Goal: Information Seeking & Learning: Learn about a topic

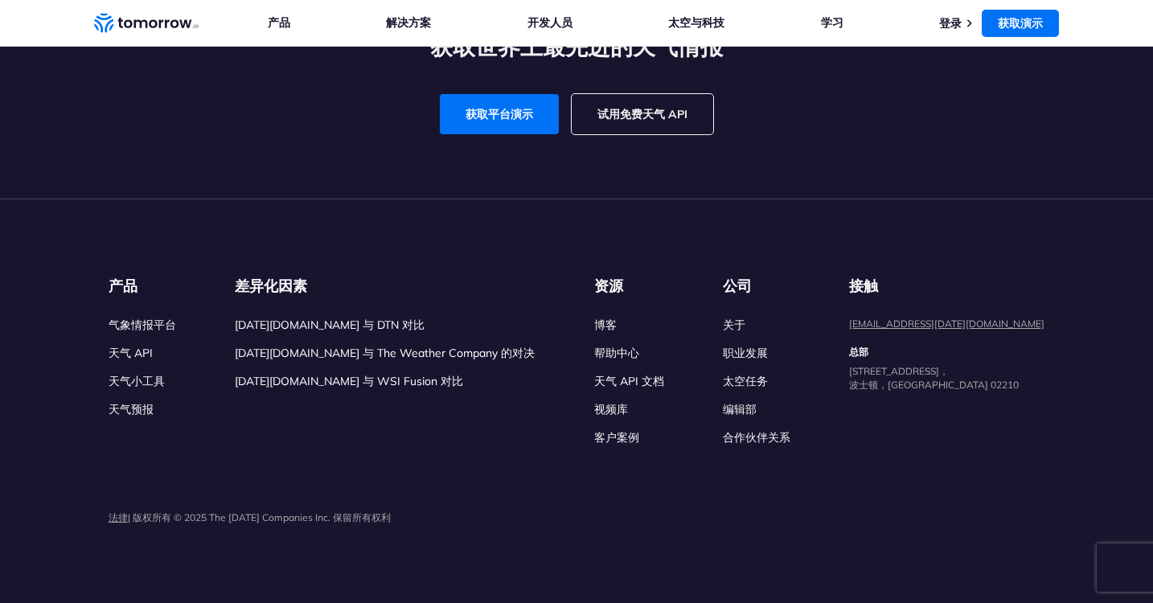
scroll to position [4456, 0]
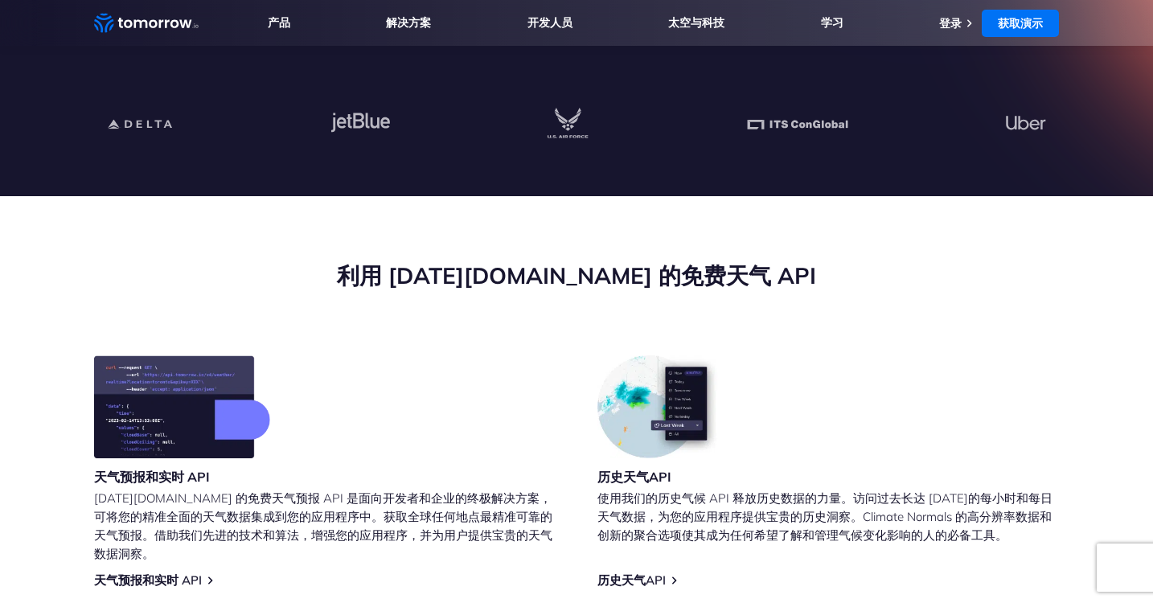
scroll to position [0, 0]
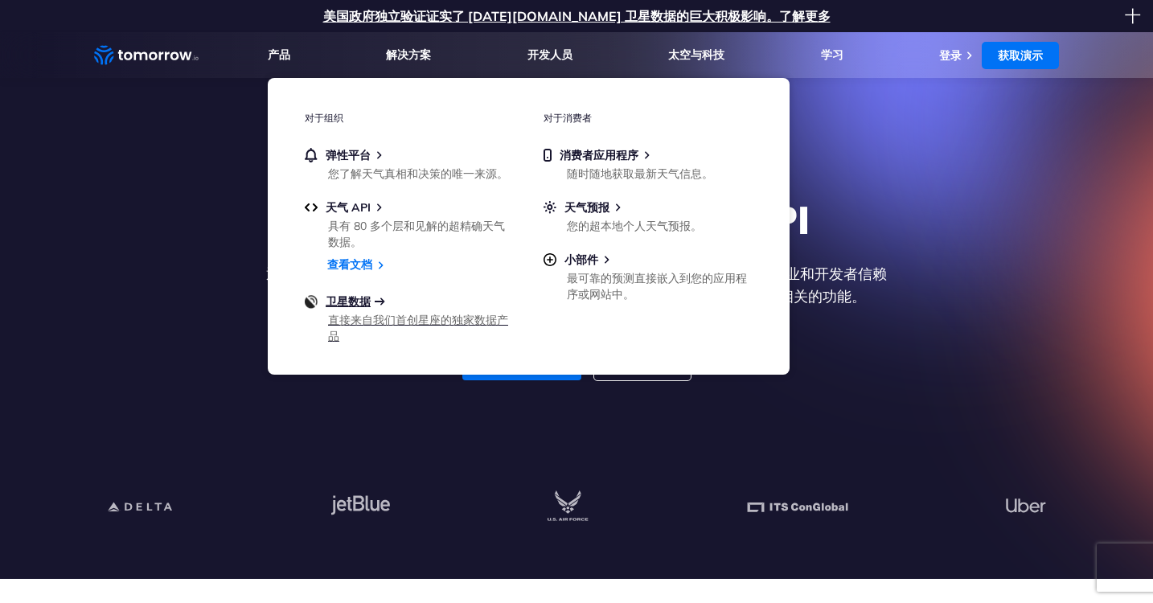
click at [343, 300] on font "卫星数据" at bounding box center [348, 301] width 45 height 14
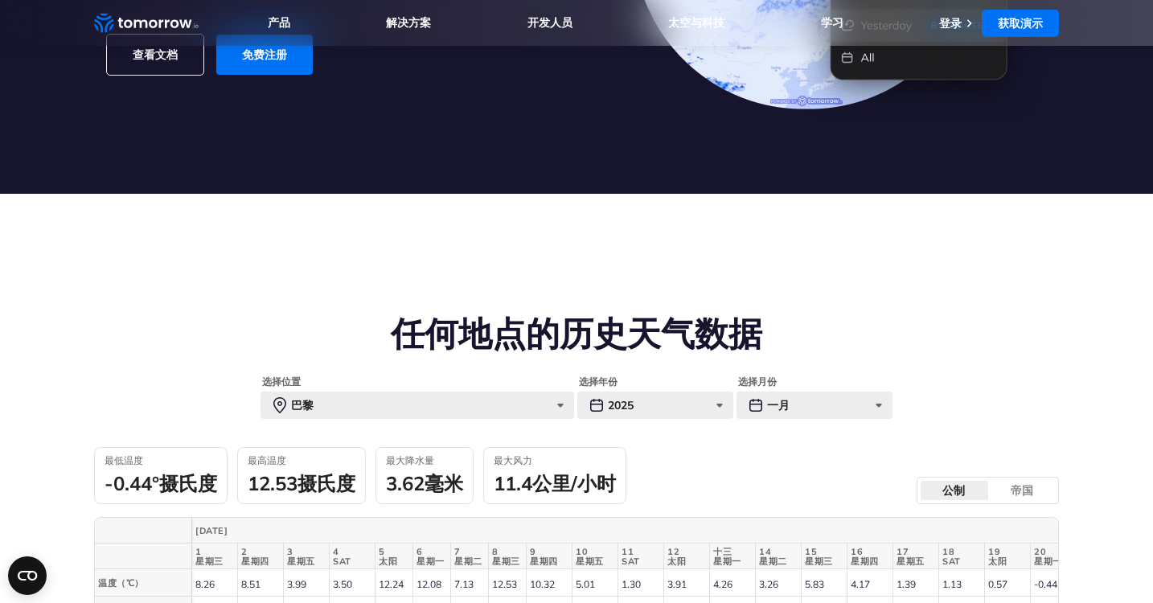
scroll to position [388, 0]
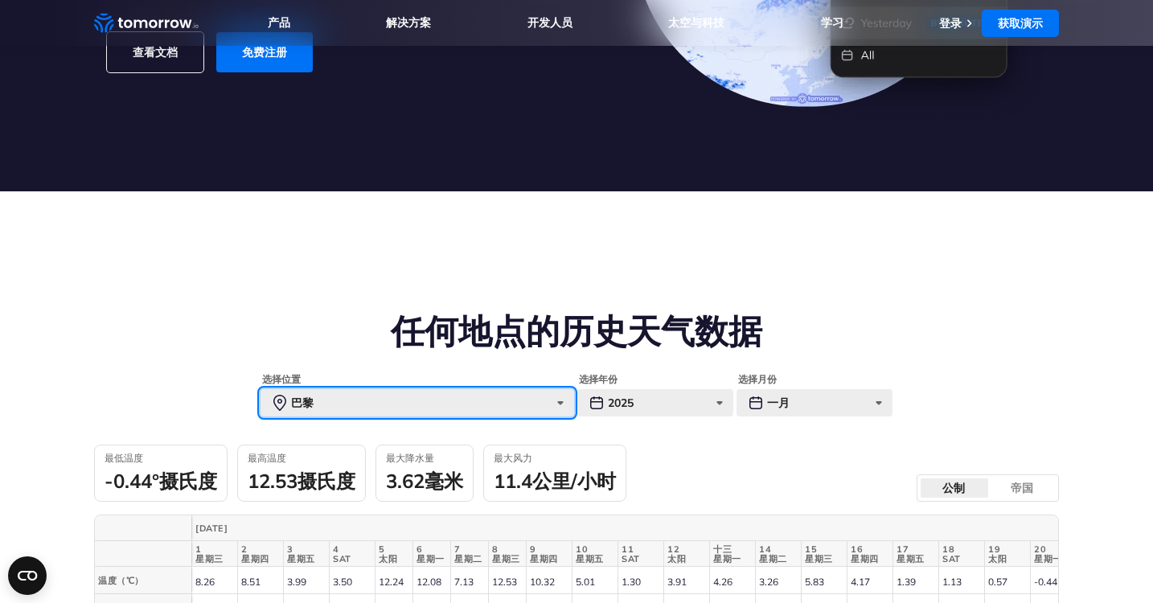
click at [319, 411] on div "巴黎" at bounding box center [418, 402] width 314 height 27
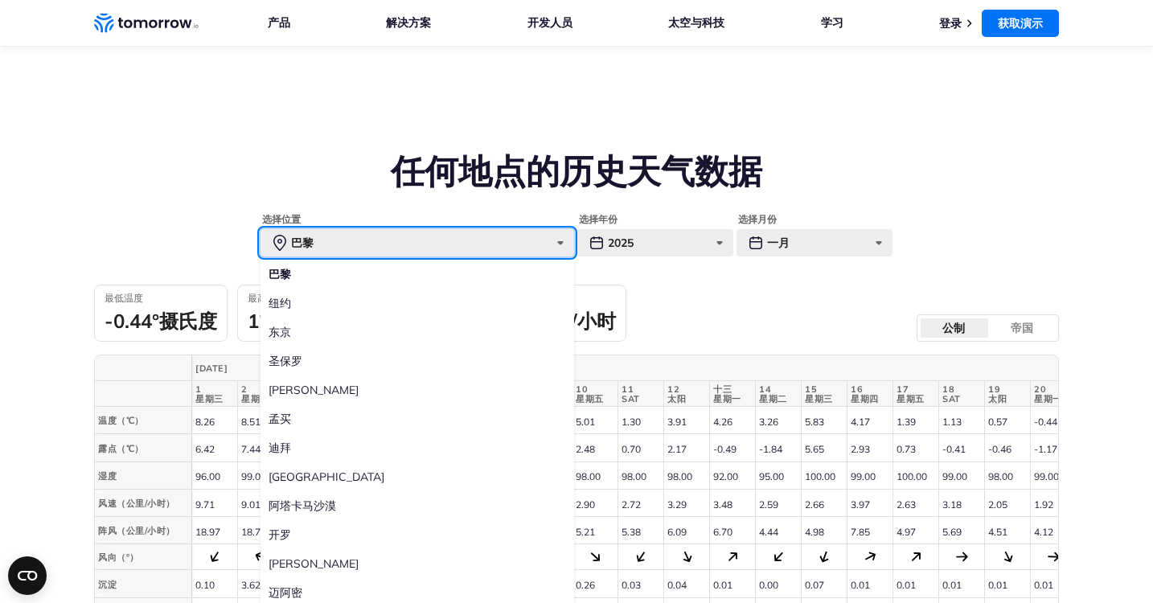
scroll to position [546, 0]
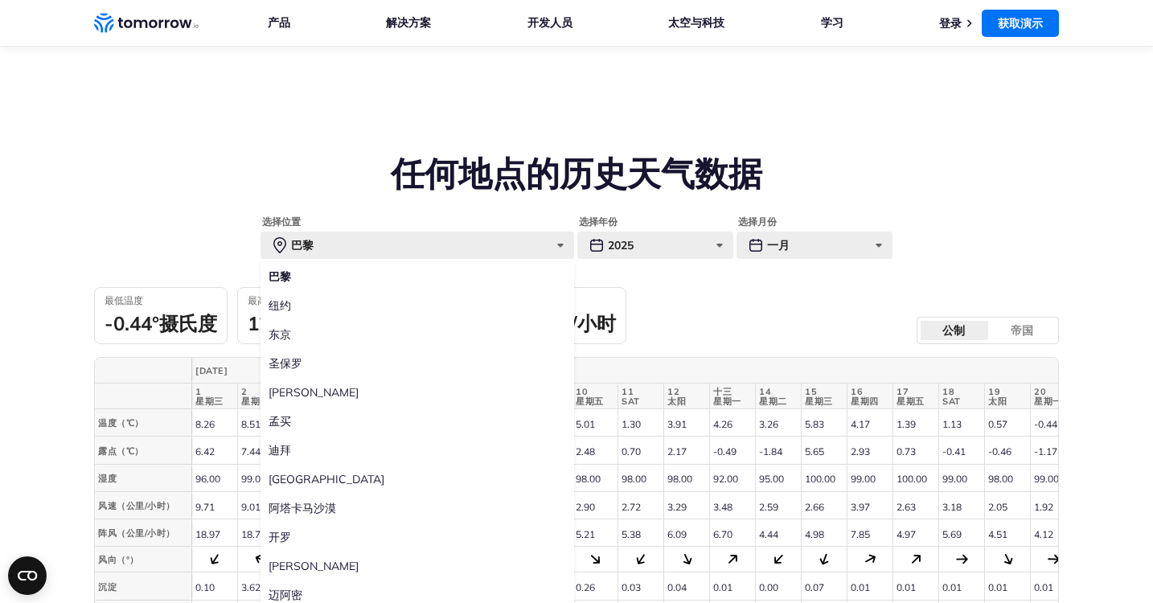
click at [331, 341] on label "东京" at bounding box center [418, 334] width 314 height 29
click at [0, 0] on input "东京" at bounding box center [0, 0] width 0 height 0
